Goal: Information Seeking & Learning: Learn about a topic

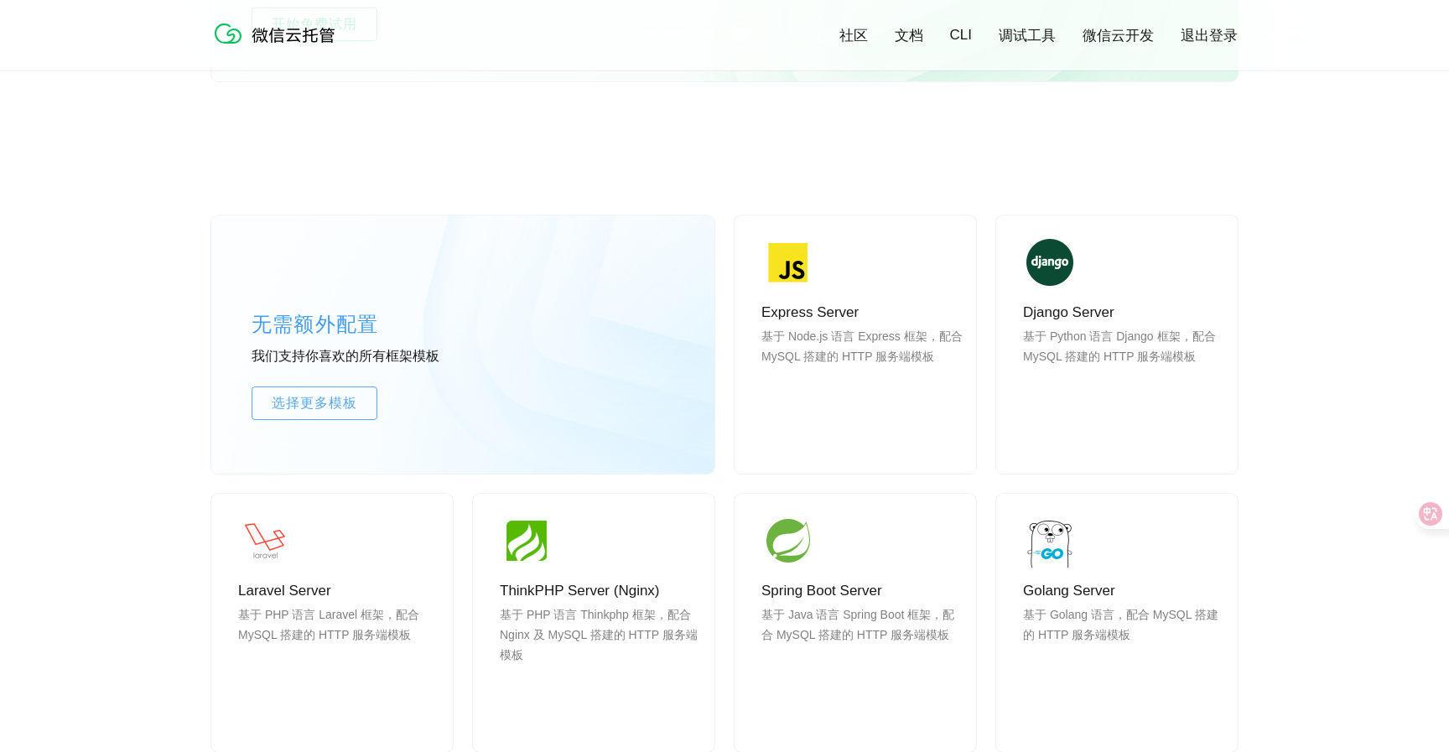
scroll to position [1243, 0]
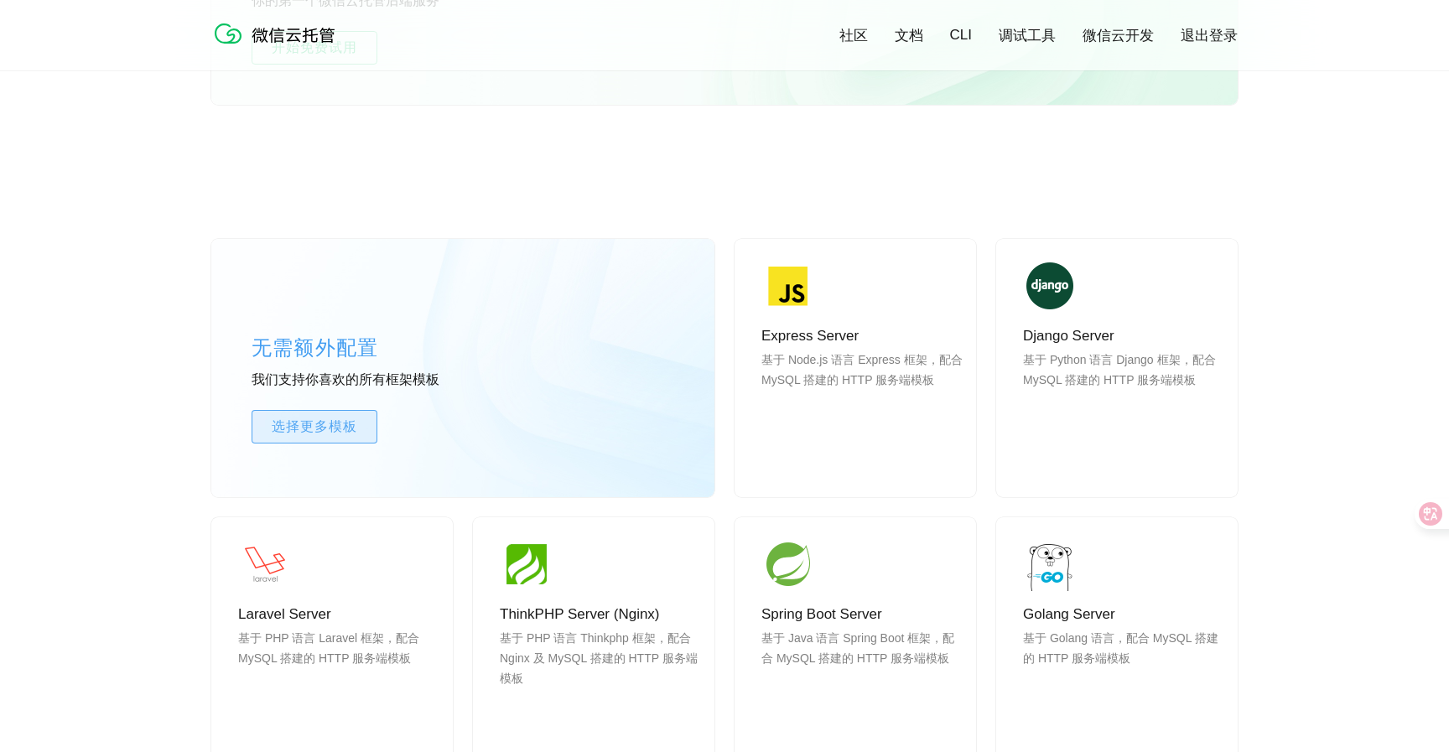
click at [341, 435] on span "选择更多模板" at bounding box center [314, 427] width 124 height 20
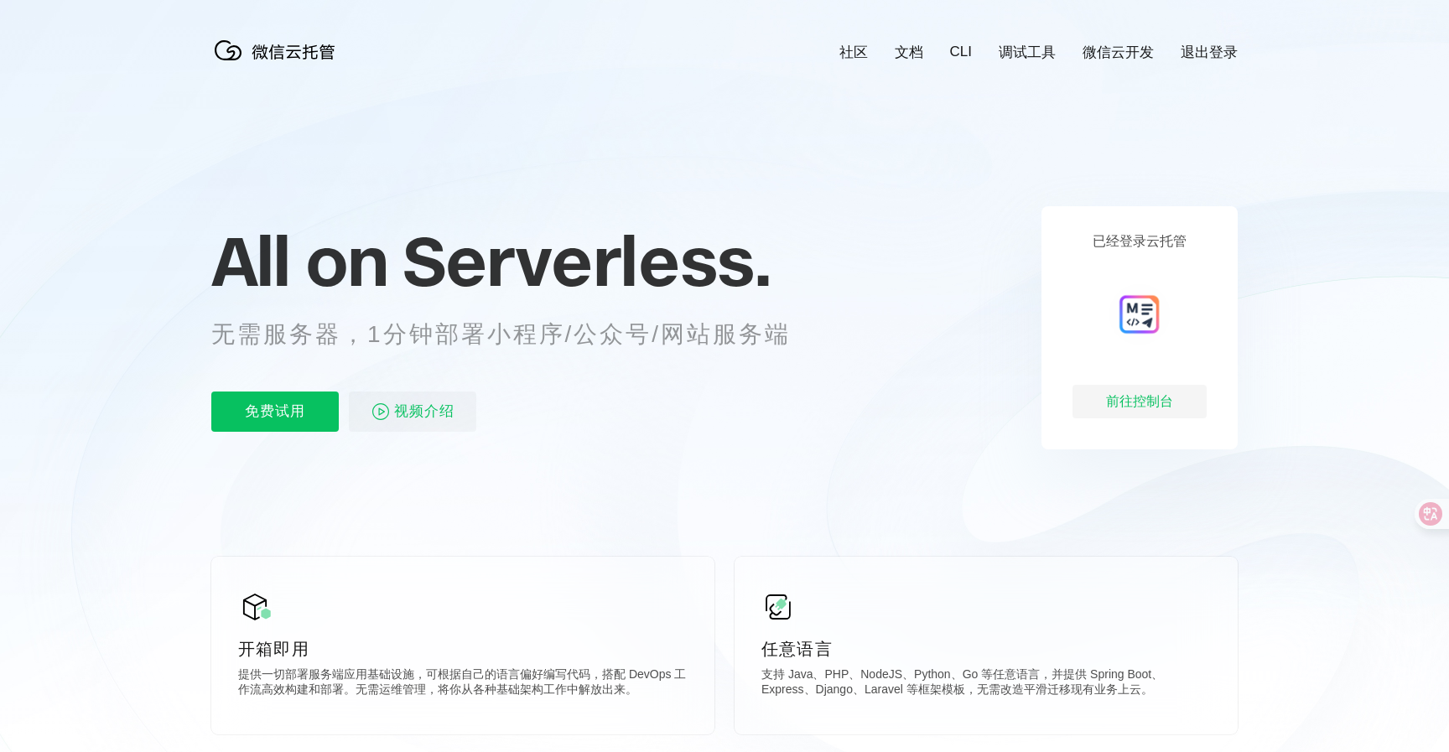
scroll to position [0, 2981]
click at [425, 413] on span "视频介绍" at bounding box center [424, 412] width 60 height 40
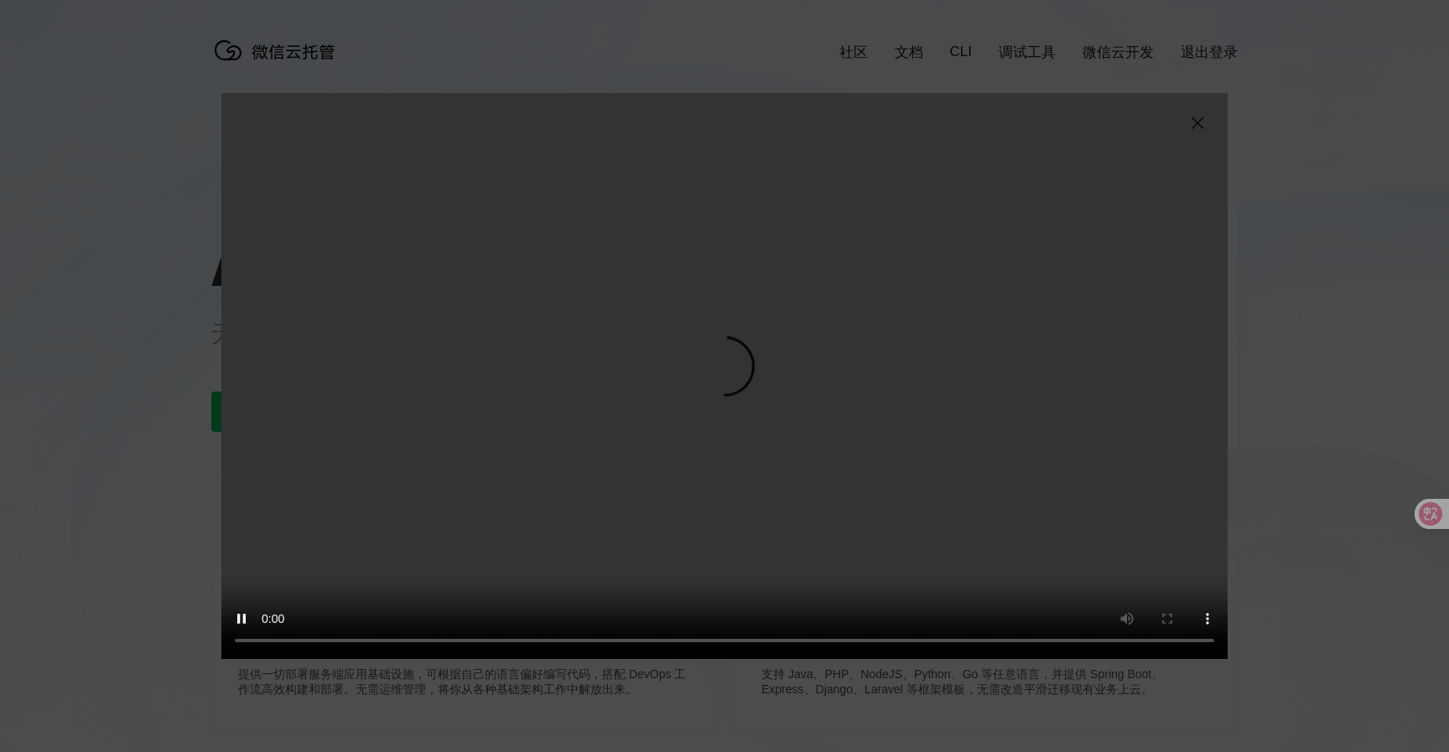
click at [1196, 124] on img at bounding box center [1197, 123] width 20 height 20
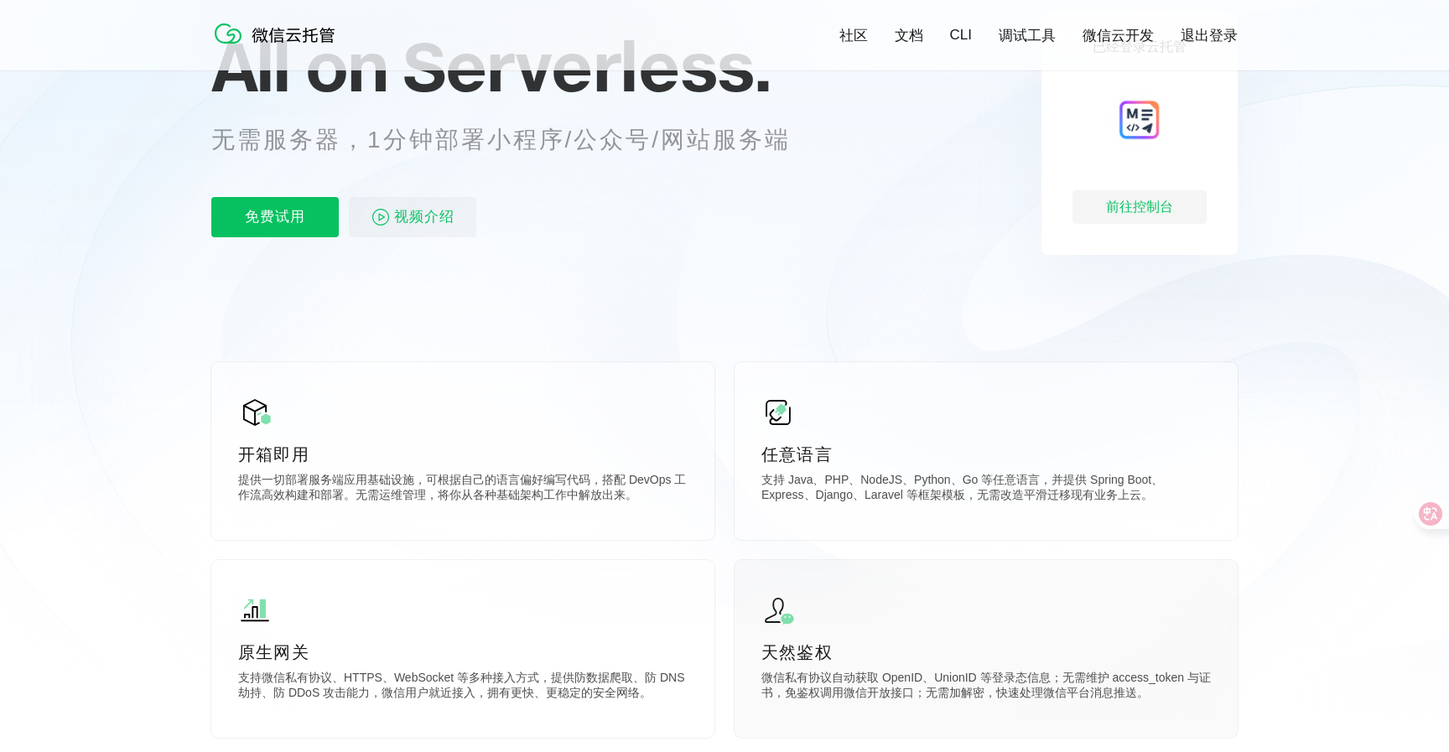
scroll to position [0, 0]
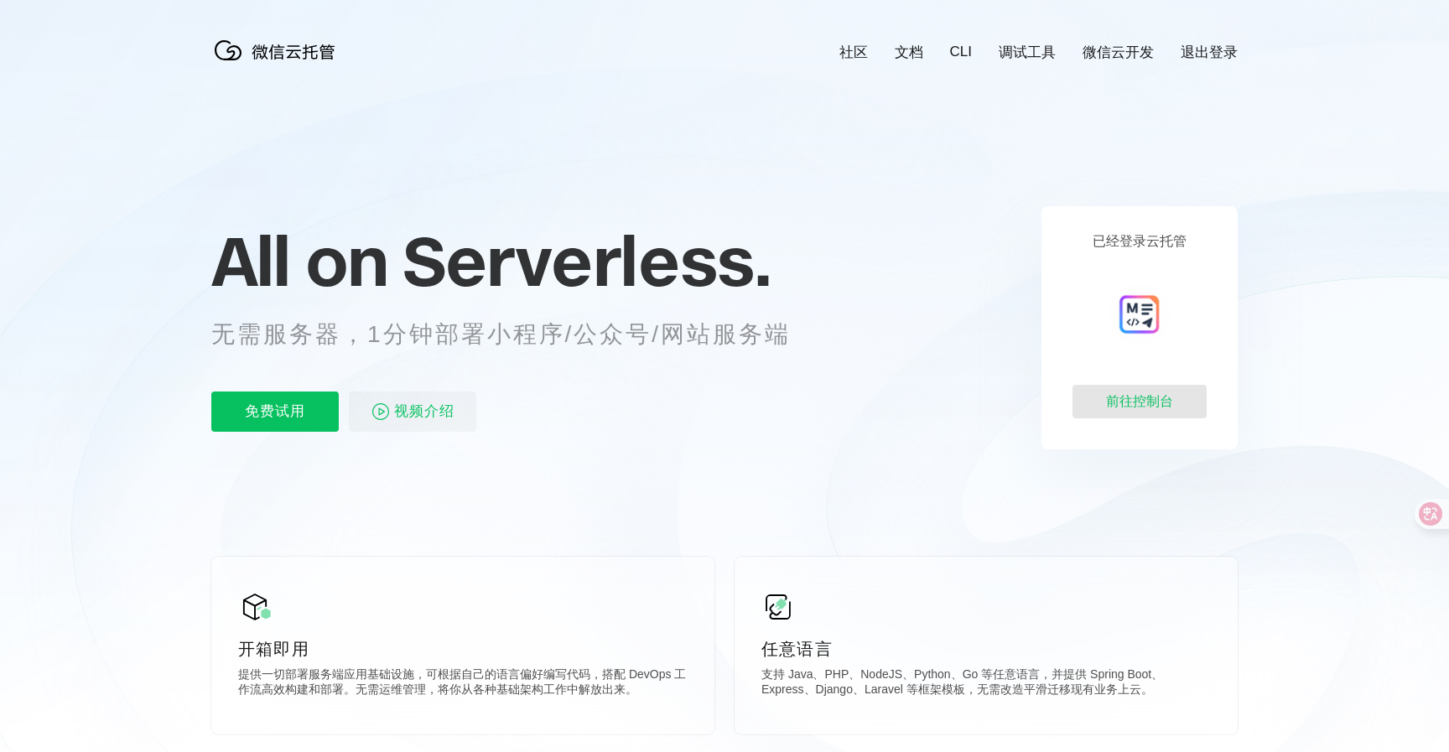
click at [1113, 399] on div "前往控制台" at bounding box center [1139, 402] width 134 height 34
